Goal: Task Accomplishment & Management: Manage account settings

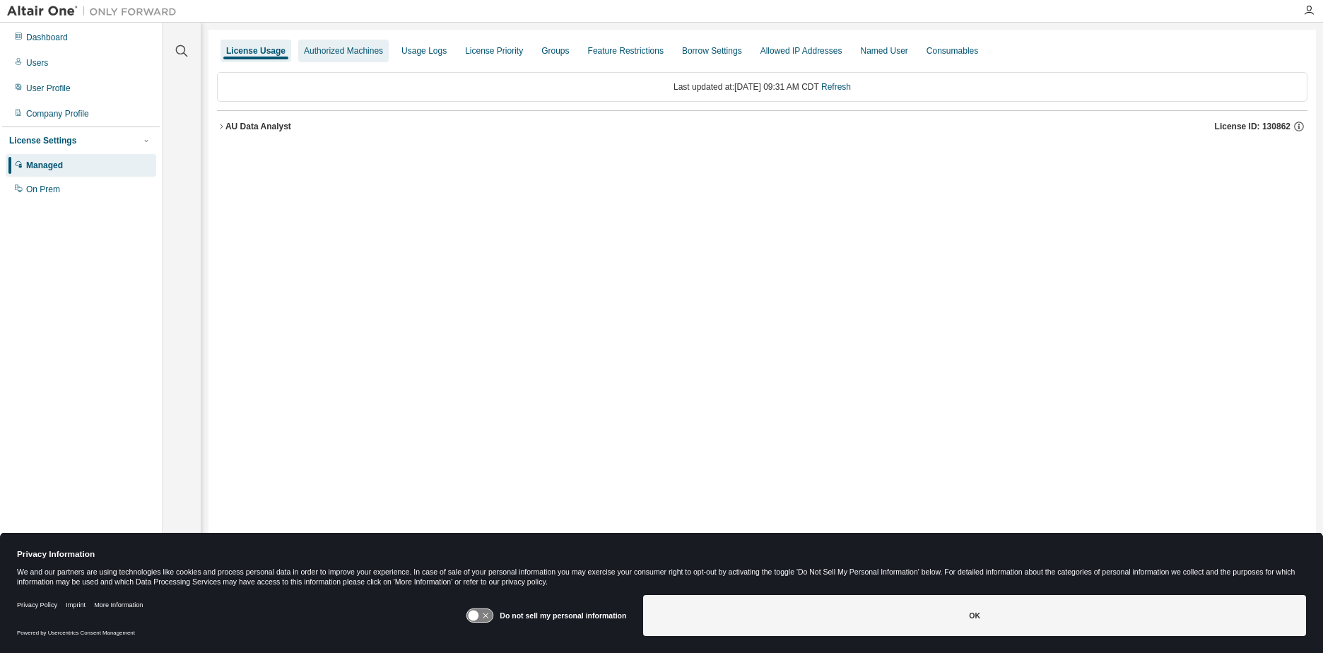
click at [334, 44] on div "Authorized Machines" at bounding box center [343, 51] width 90 height 23
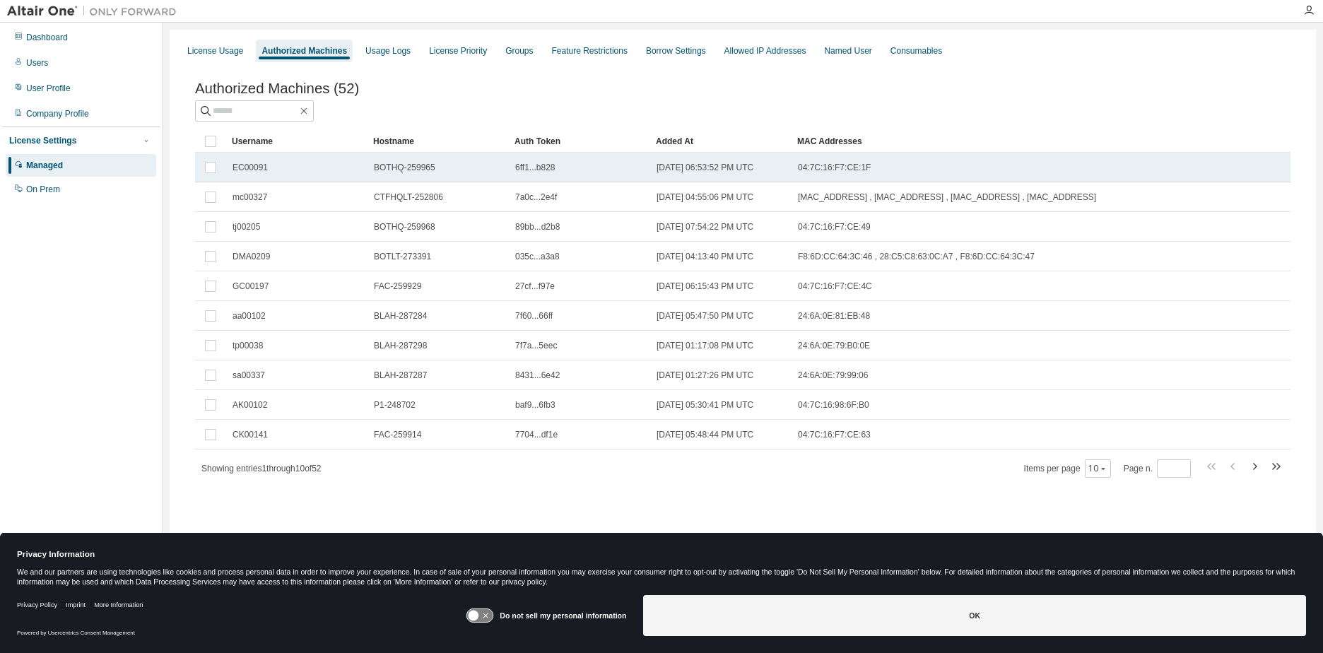
click at [212, 179] on td at bounding box center [210, 168] width 31 height 30
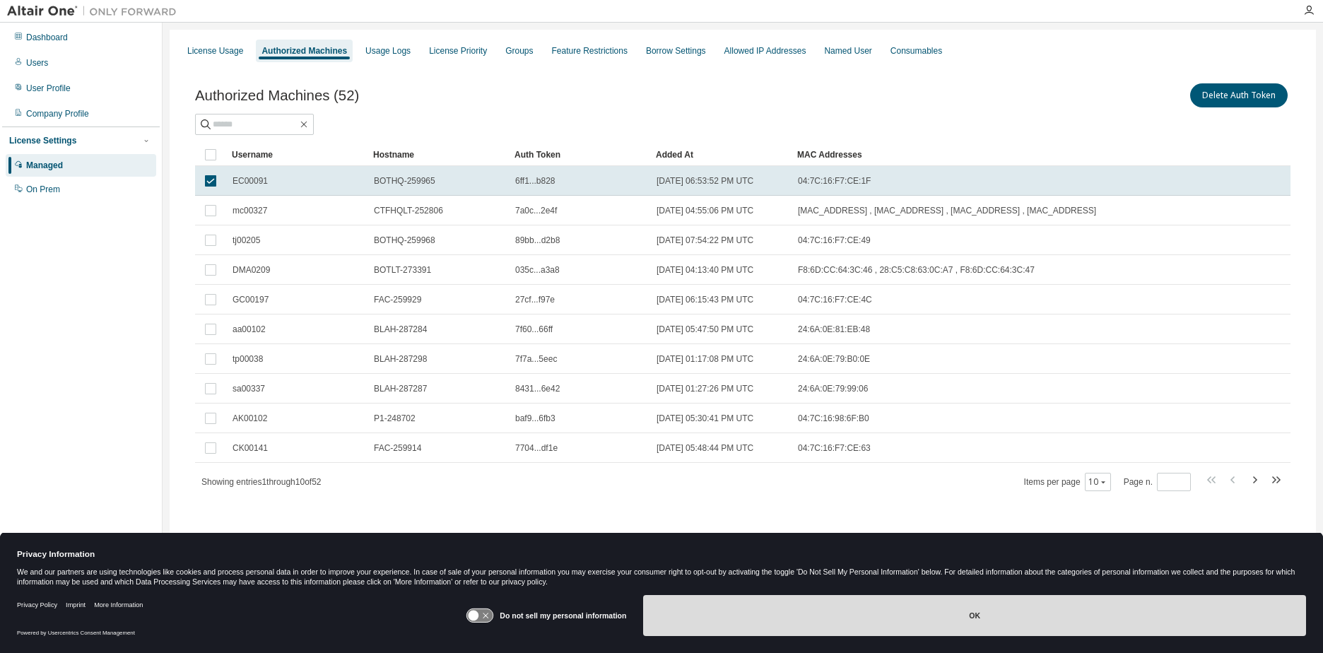
click at [667, 601] on button "OK" at bounding box center [974, 615] width 663 height 41
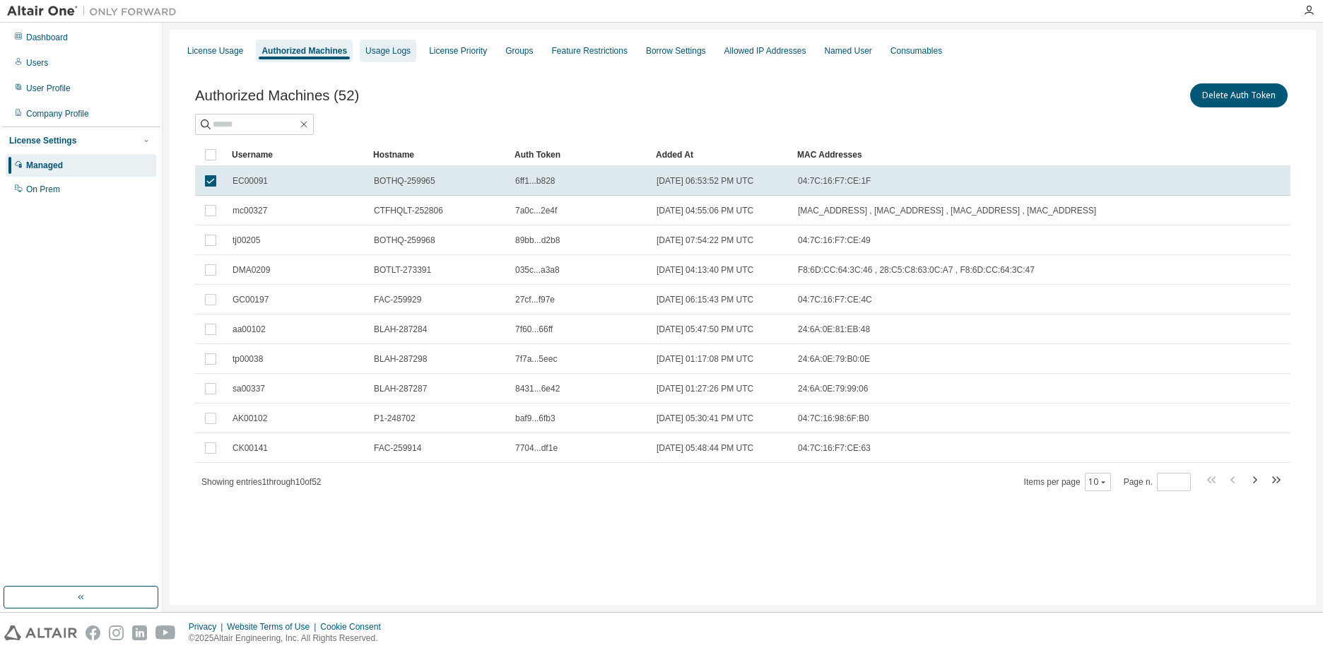
click at [372, 59] on div "Usage Logs" at bounding box center [388, 51] width 57 height 23
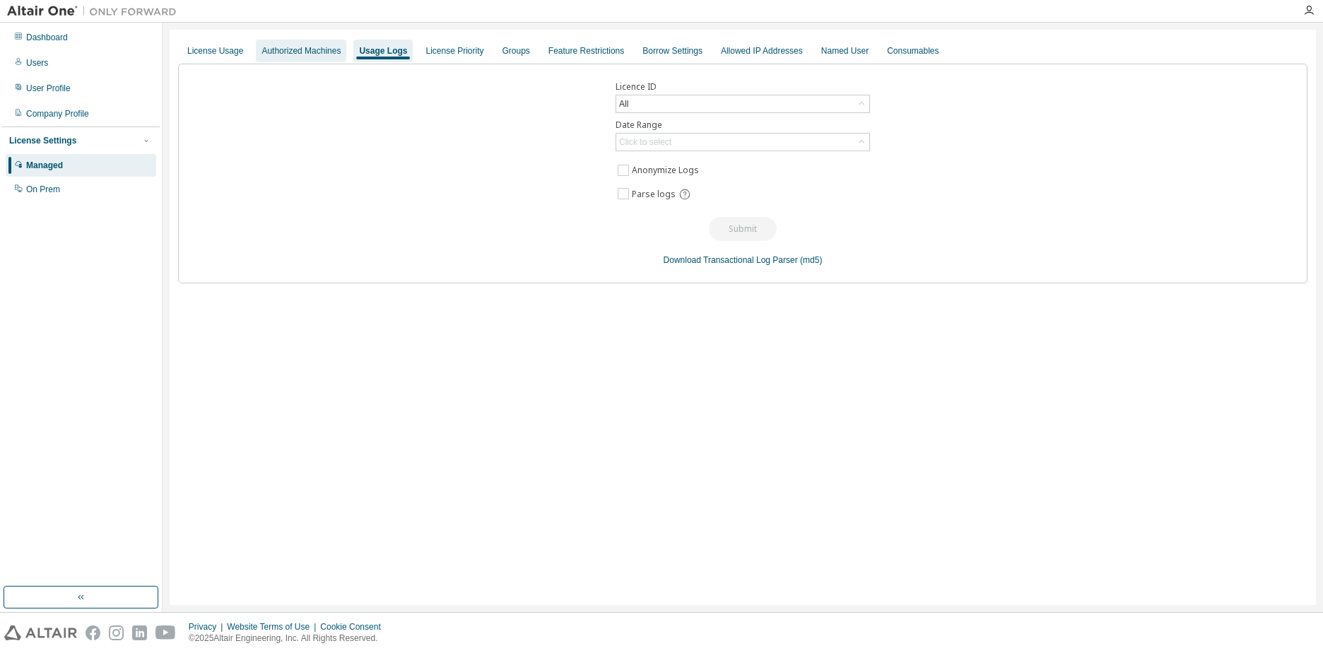
click at [330, 54] on div "Authorized Machines" at bounding box center [300, 50] width 79 height 11
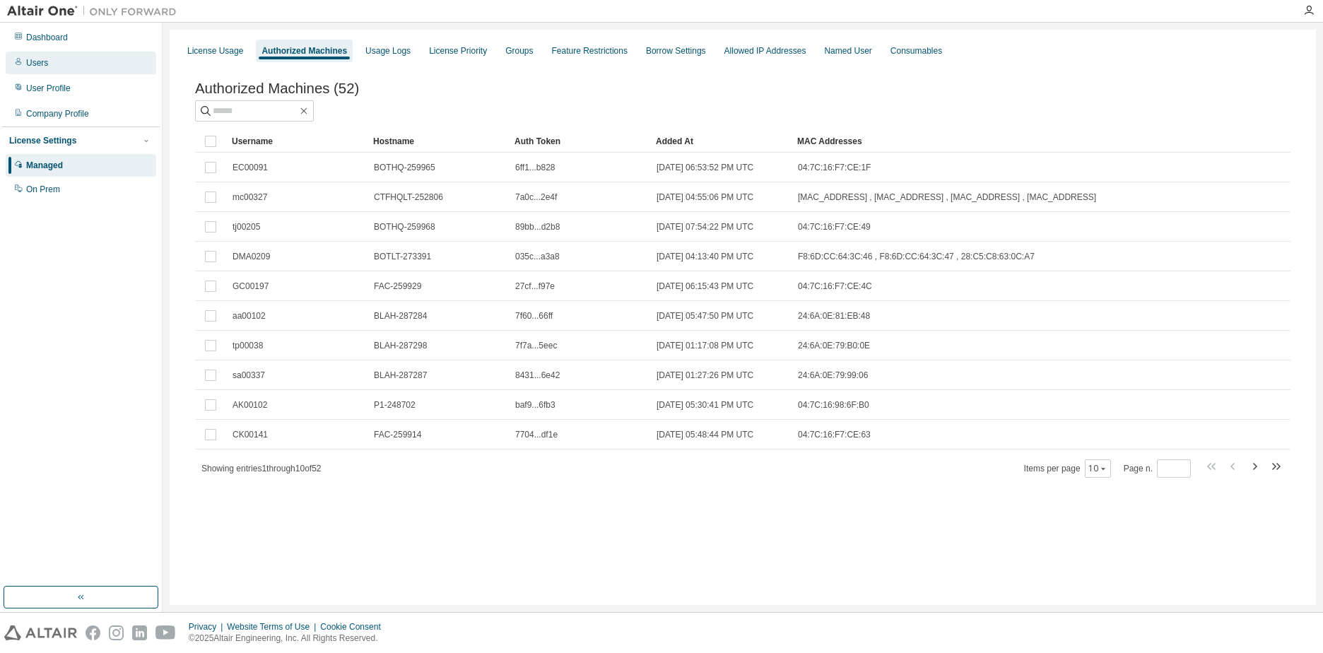
click at [44, 70] on div "Users" at bounding box center [81, 63] width 151 height 23
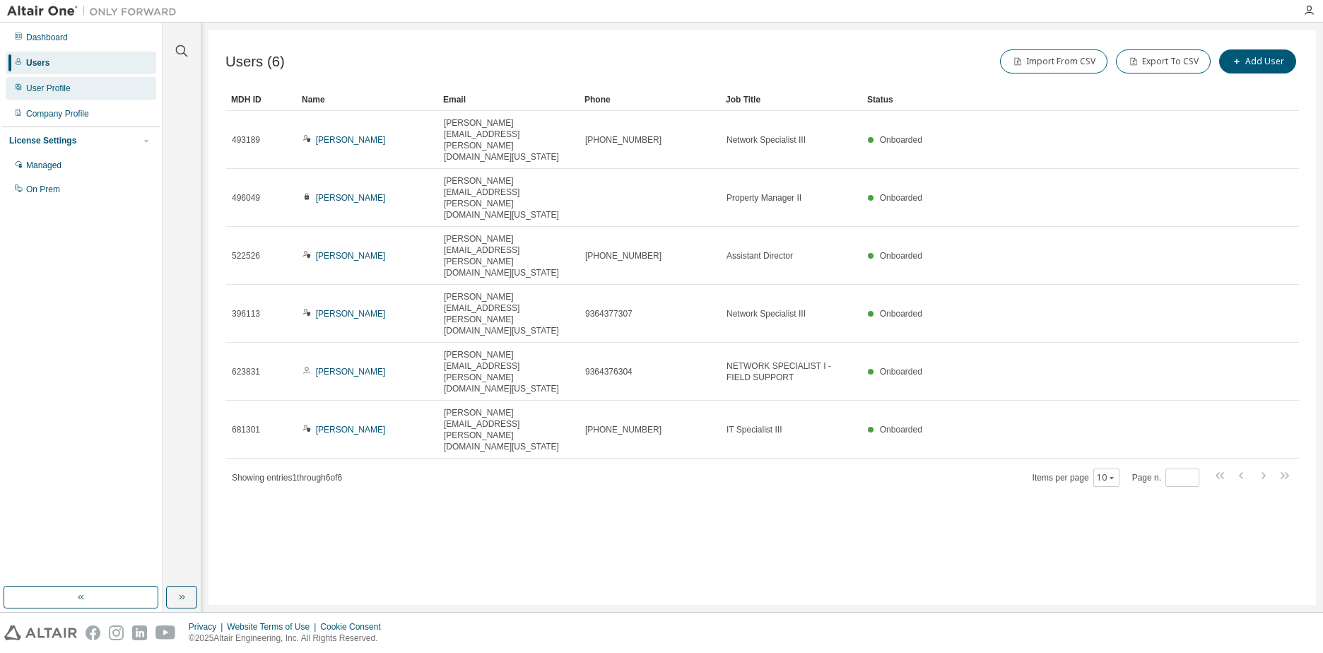
click at [39, 86] on div "User Profile" at bounding box center [48, 88] width 45 height 11
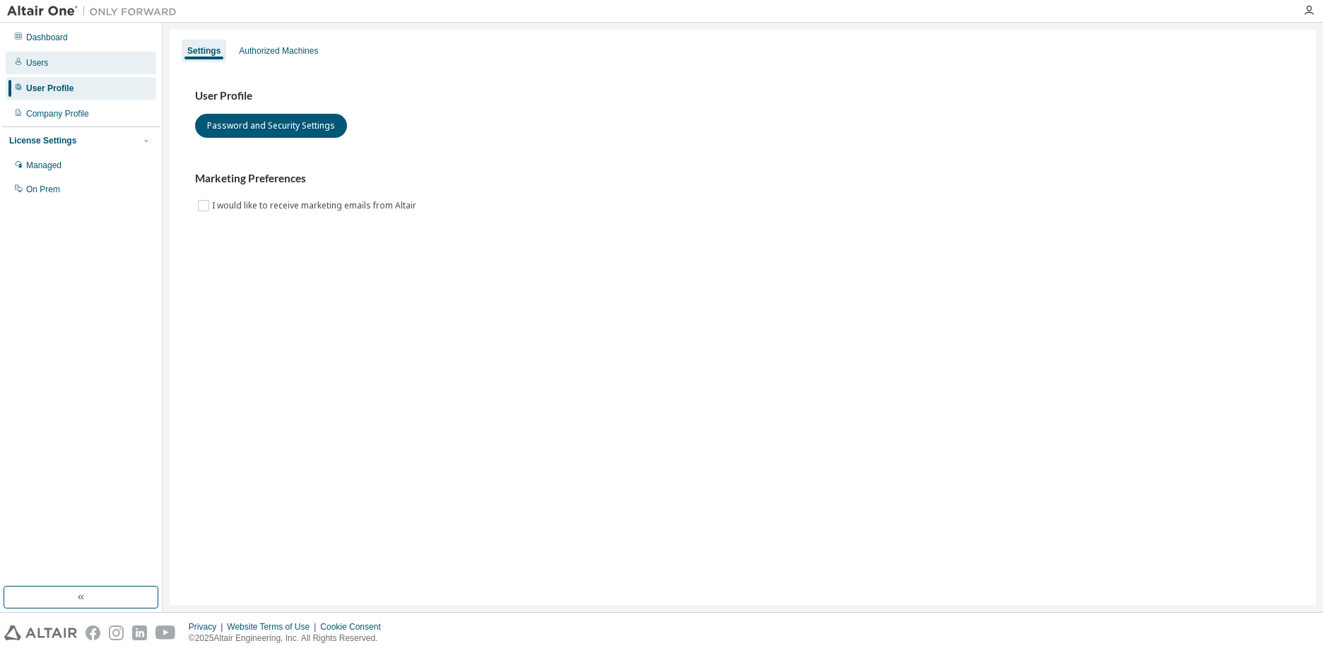
click at [47, 58] on div "Users" at bounding box center [81, 63] width 151 height 23
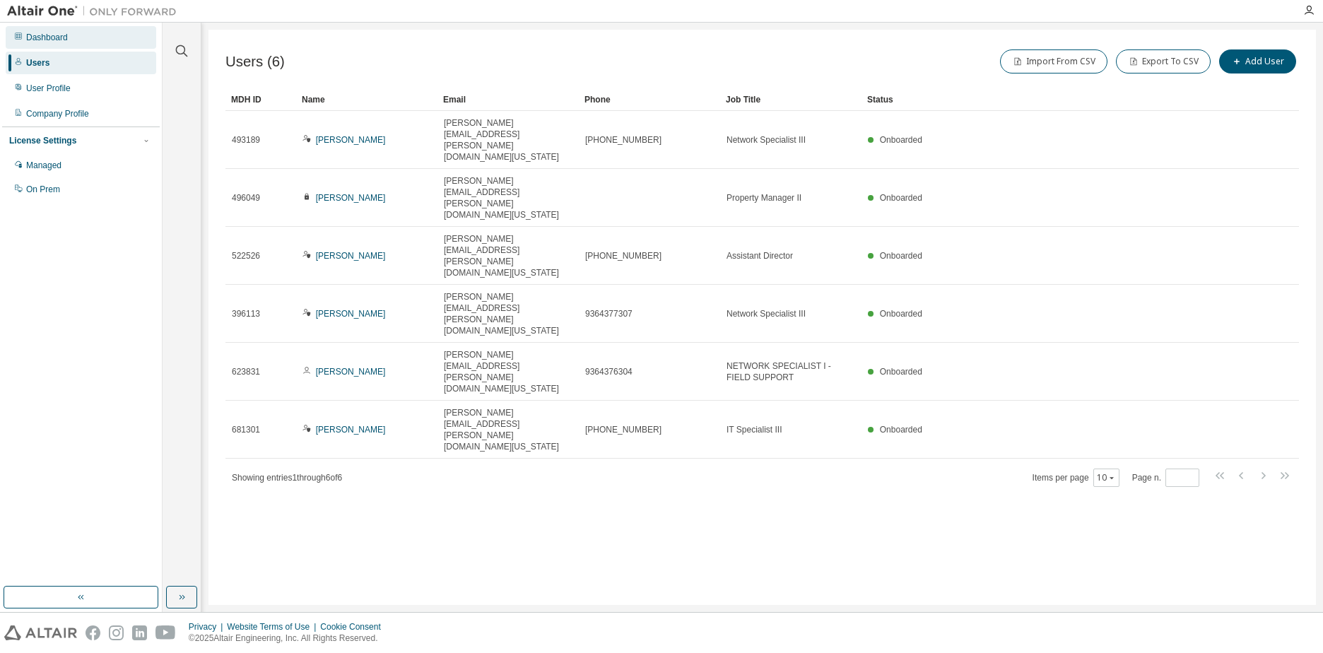
click at [26, 40] on div "Dashboard" at bounding box center [47, 37] width 42 height 11
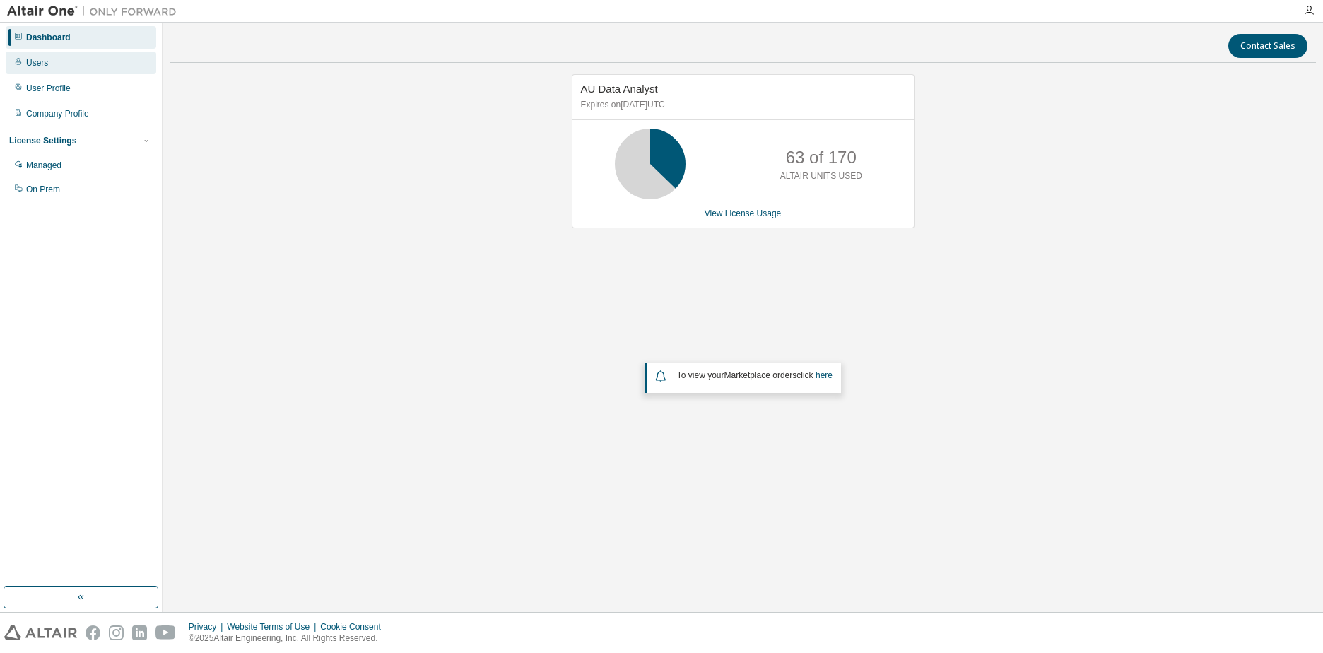
click at [11, 58] on div "Users" at bounding box center [81, 63] width 151 height 23
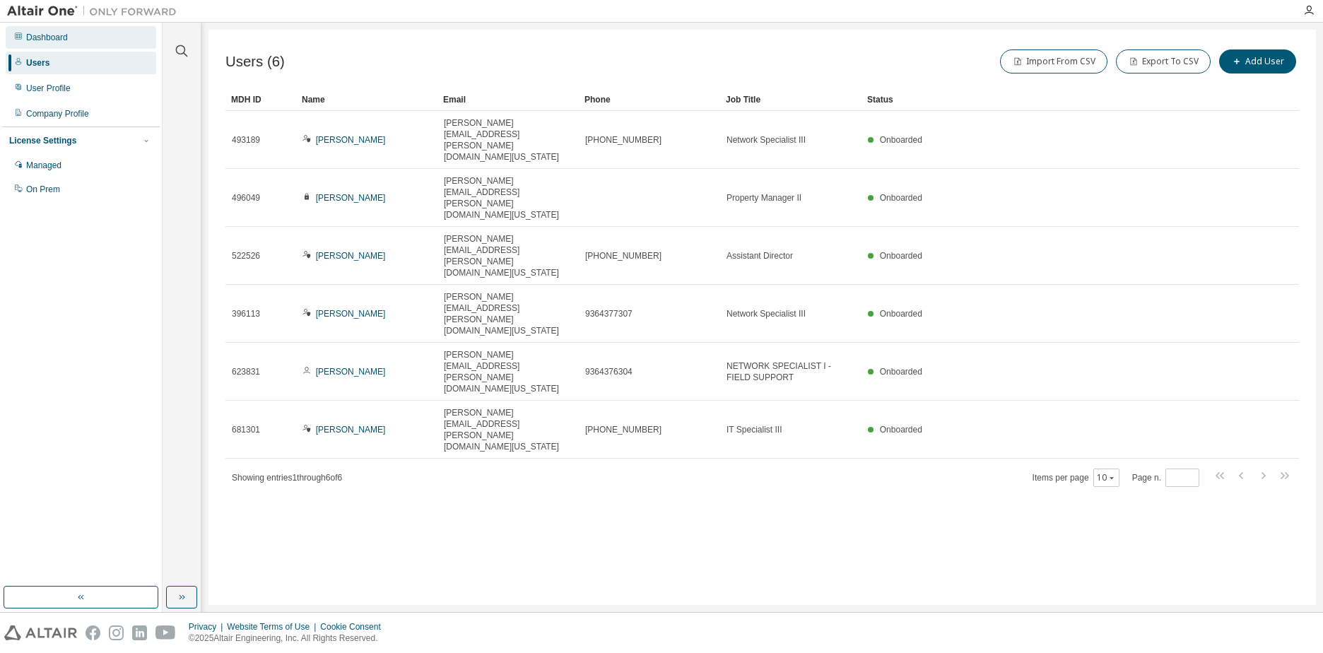
click at [23, 42] on div "Dashboard" at bounding box center [81, 37] width 151 height 23
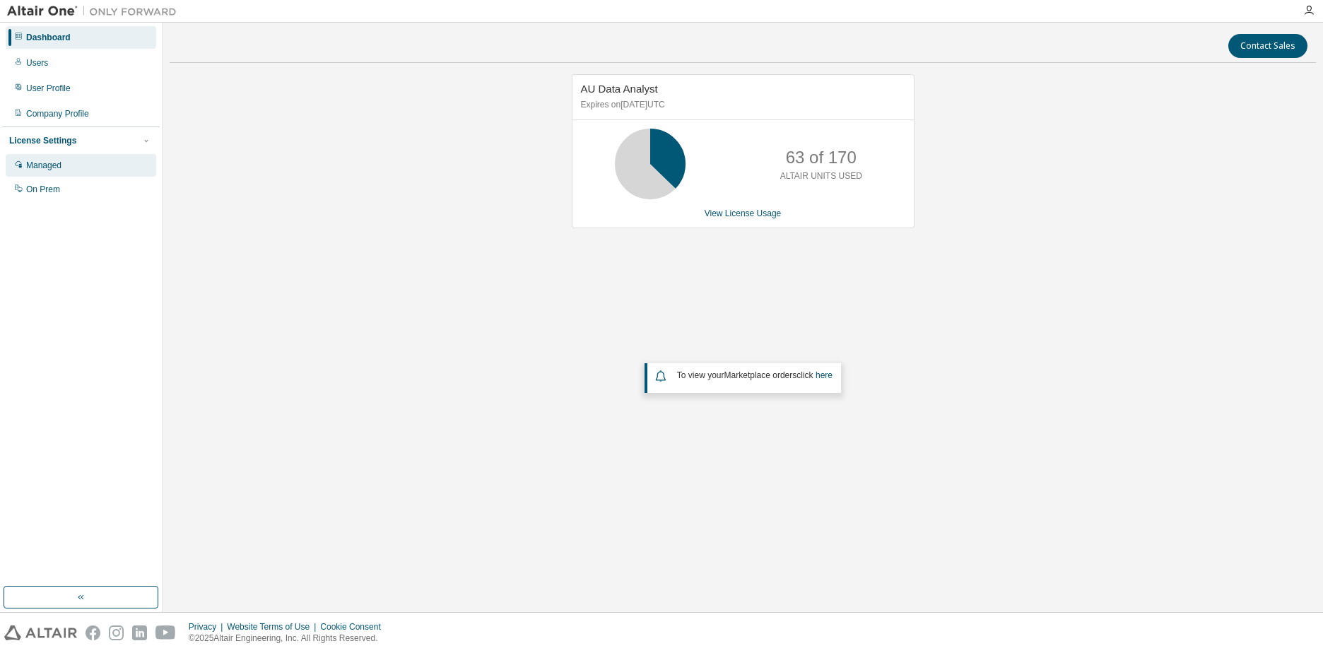
click at [40, 171] on div "Managed" at bounding box center [43, 165] width 35 height 11
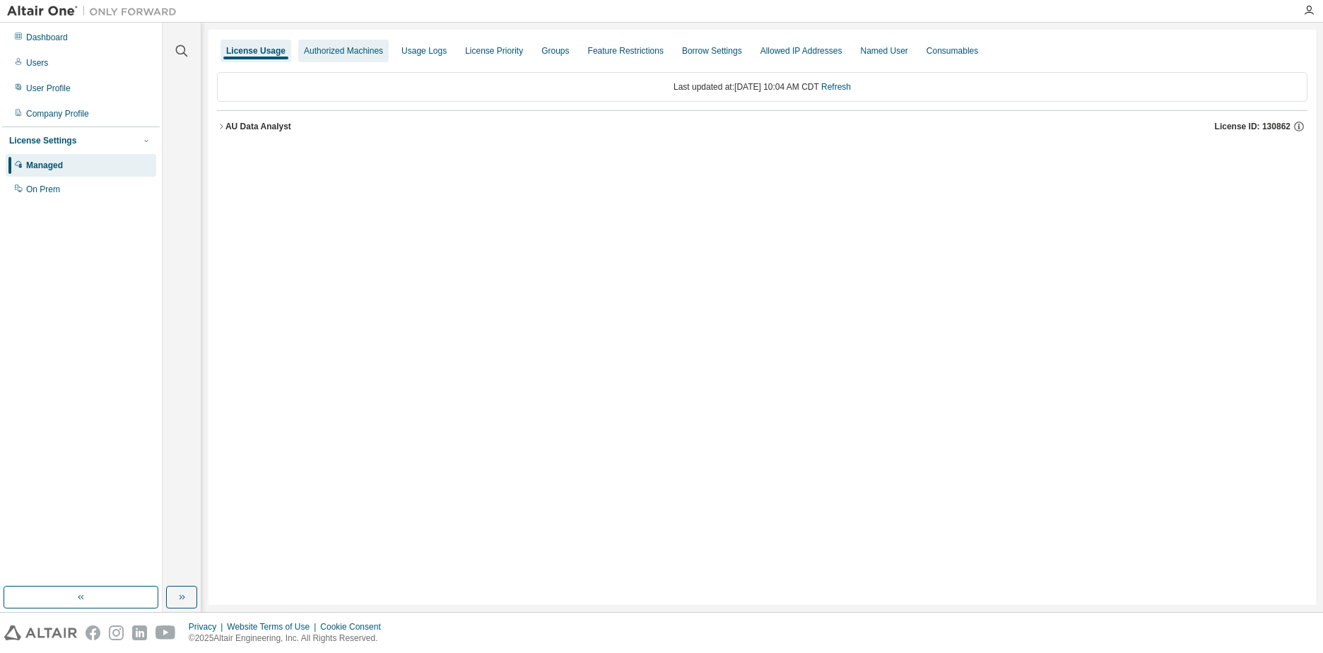
click at [328, 49] on div "Authorized Machines" at bounding box center [343, 50] width 79 height 11
